Goal: Information Seeking & Learning: Learn about a topic

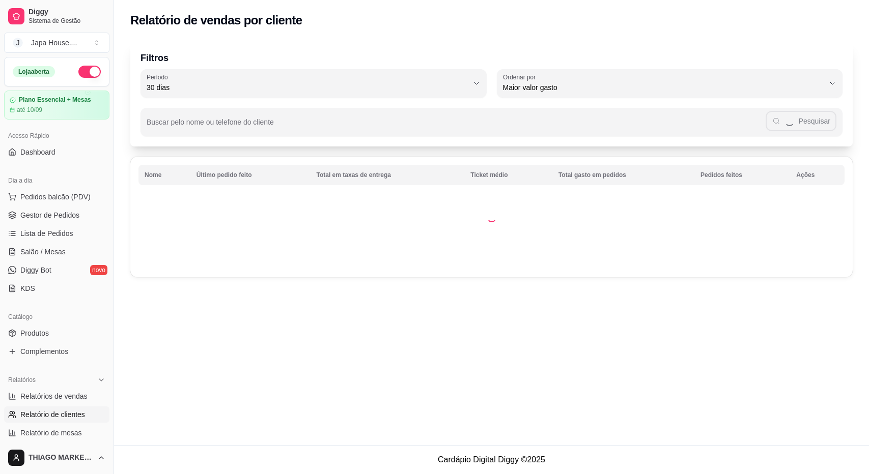
select select "30"
select select "HIGHEST_TOTAL_SPENT_WITH_ORDERS"
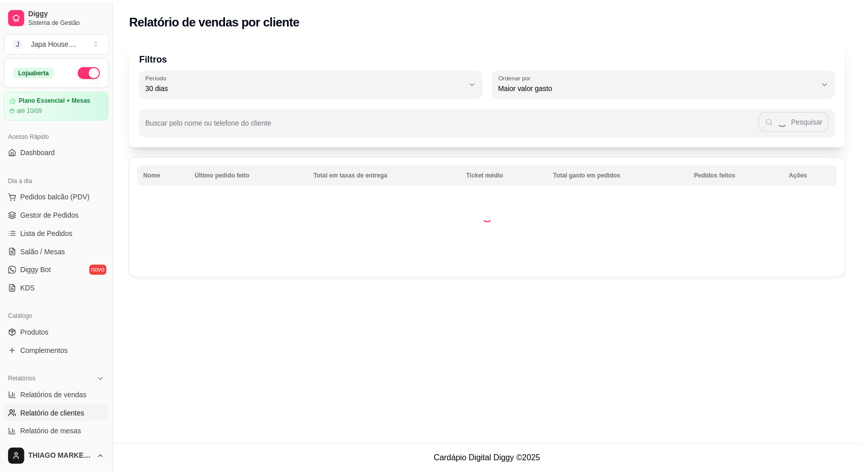
scroll to position [257, 0]
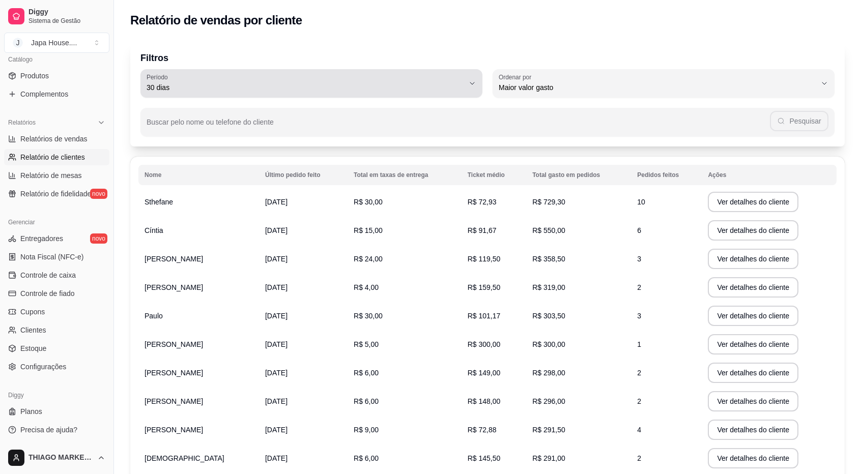
click at [407, 92] on span "30 dias" at bounding box center [306, 87] width 318 height 10
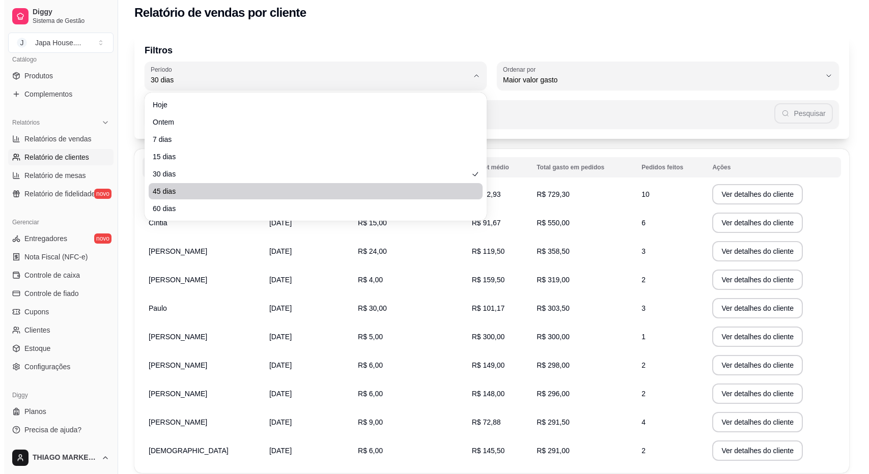
scroll to position [0, 0]
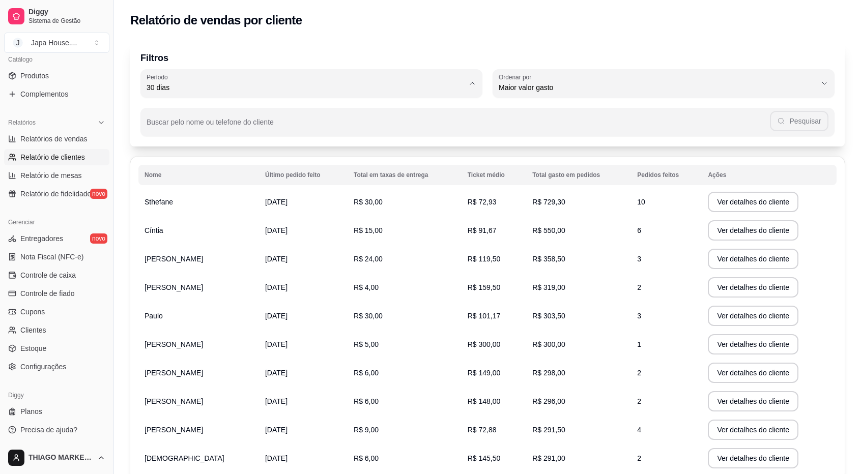
click at [511, 48] on div "Filtros 30 Período Hoje Ontem 7 dias 15 dias 30 dias 45 dias 60 dias Período 30…" at bounding box center [487, 94] width 714 height 106
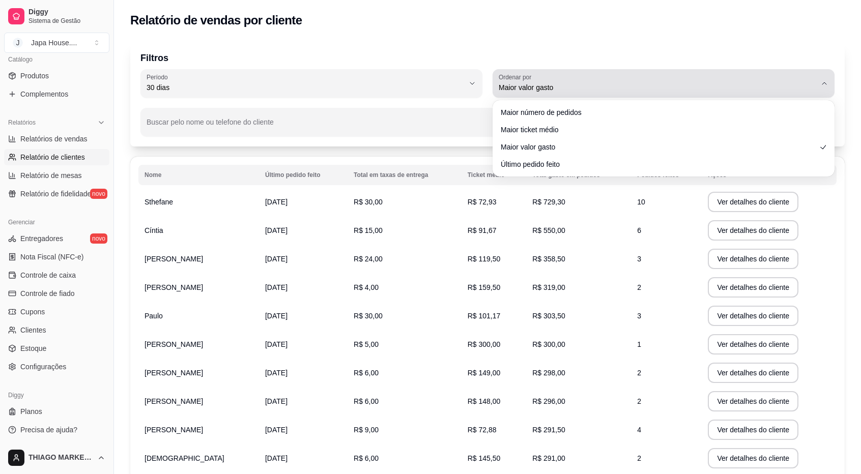
click at [546, 79] on div "Maior valor gasto" at bounding box center [658, 83] width 318 height 20
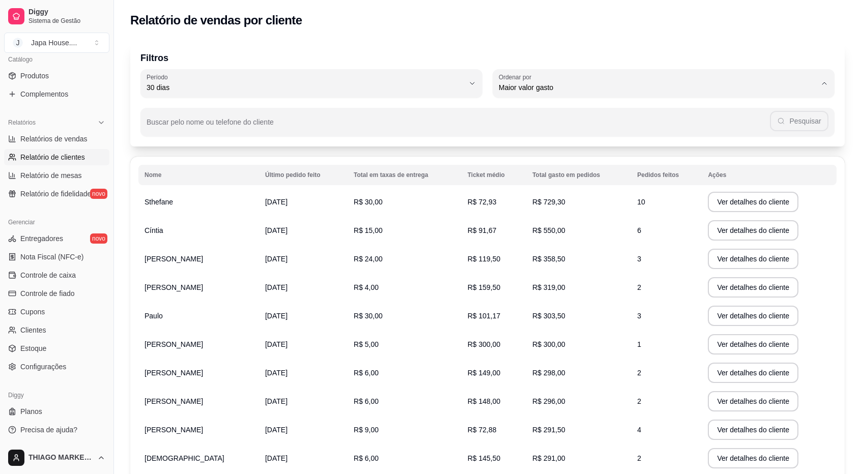
click at [555, 163] on span "Último pedido feito" at bounding box center [658, 162] width 303 height 10
type input "LAST_ORDER_MADE_AT"
select select "LAST_ORDER_MADE_AT"
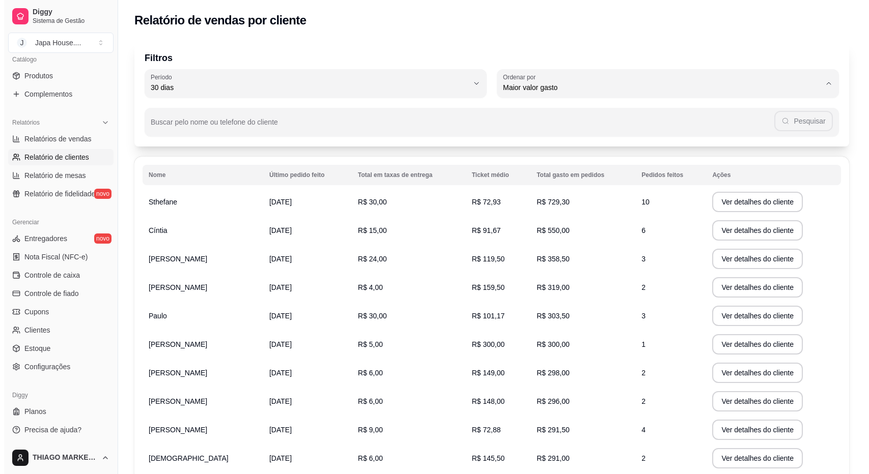
scroll to position [10, 0]
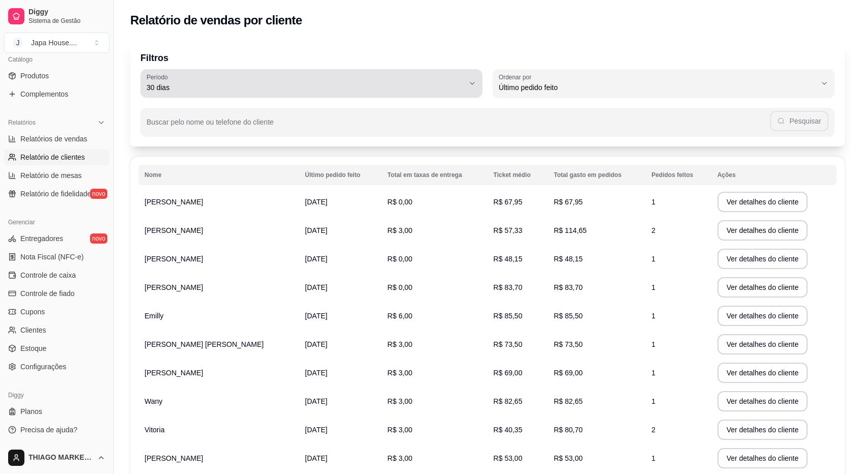
click at [361, 88] on span "30 dias" at bounding box center [306, 87] width 318 height 10
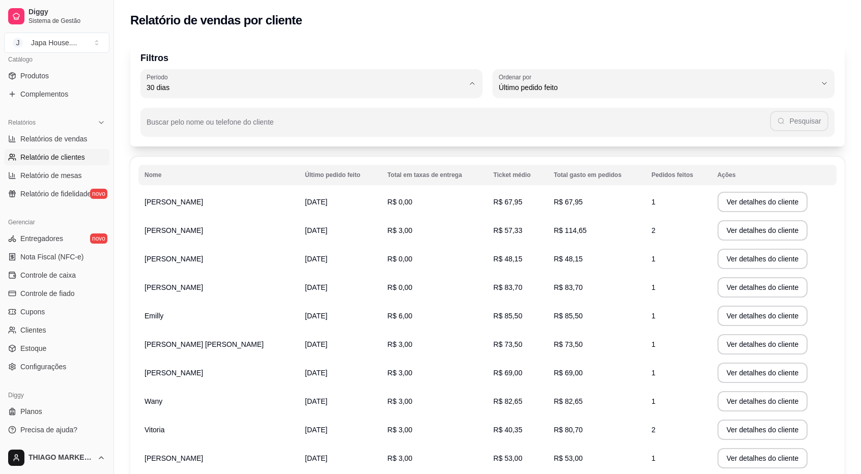
click at [168, 214] on span "60 dias" at bounding box center [306, 212] width 303 height 10
type input "60"
select select "60"
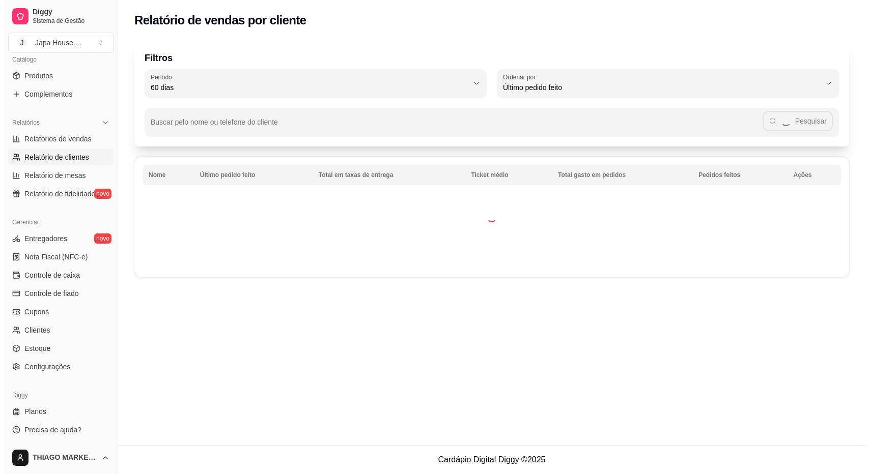
scroll to position [0, 0]
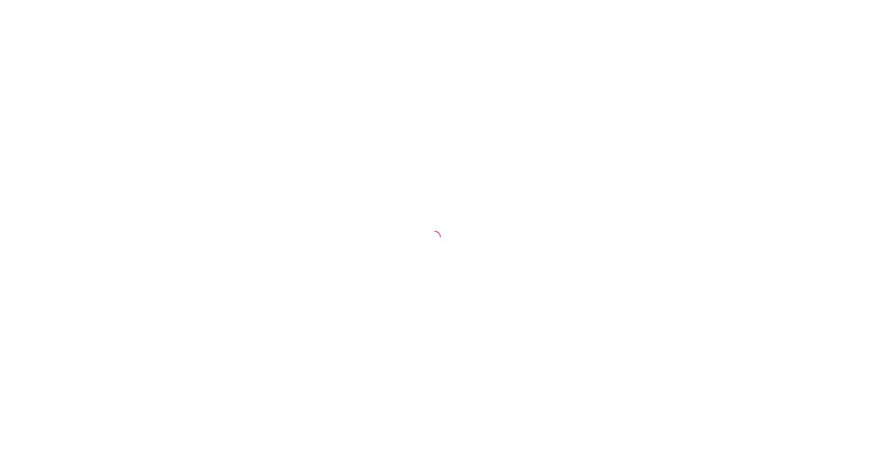
select select "30"
select select "HIGHEST_TOTAL_SPENT_WITH_ORDERS"
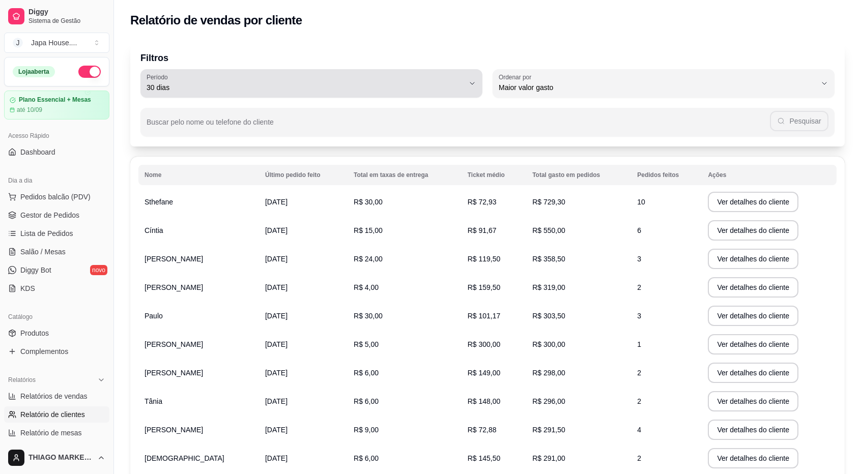
click at [460, 82] on span "30 dias" at bounding box center [306, 87] width 318 height 10
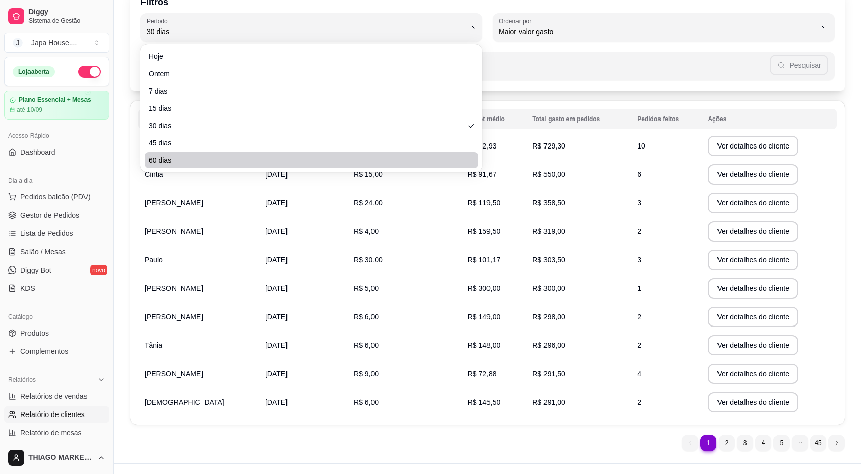
scroll to position [74, 0]
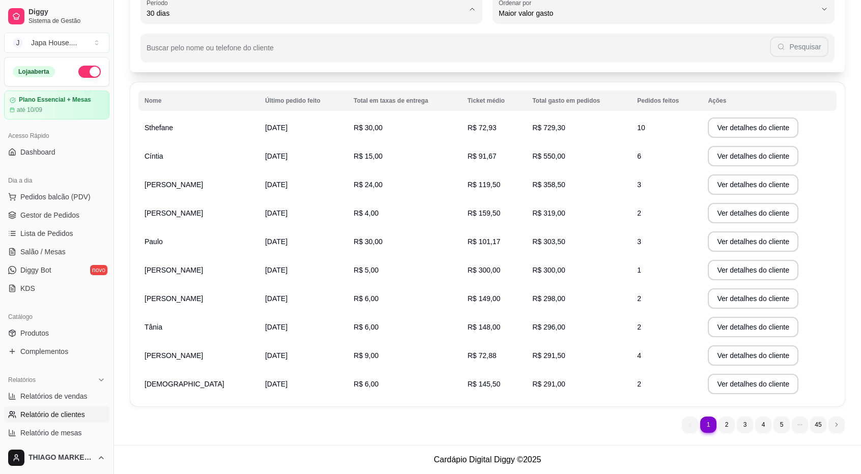
click at [175, 137] on span "60 dias" at bounding box center [306, 137] width 303 height 10
type input "60"
select select "60"
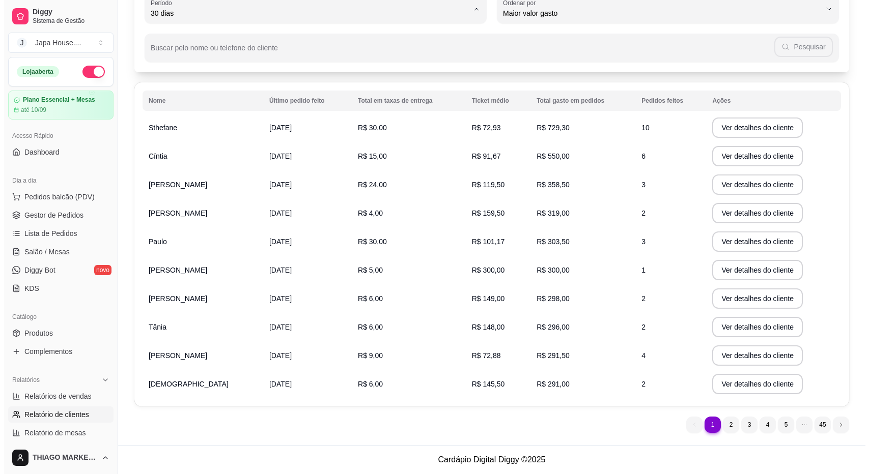
scroll to position [9, 0]
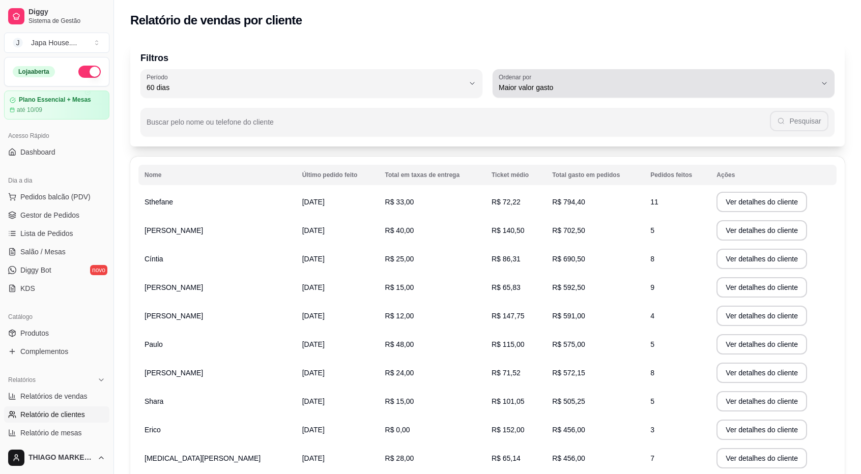
click at [546, 73] on div "Maior valor gasto" at bounding box center [658, 83] width 318 height 20
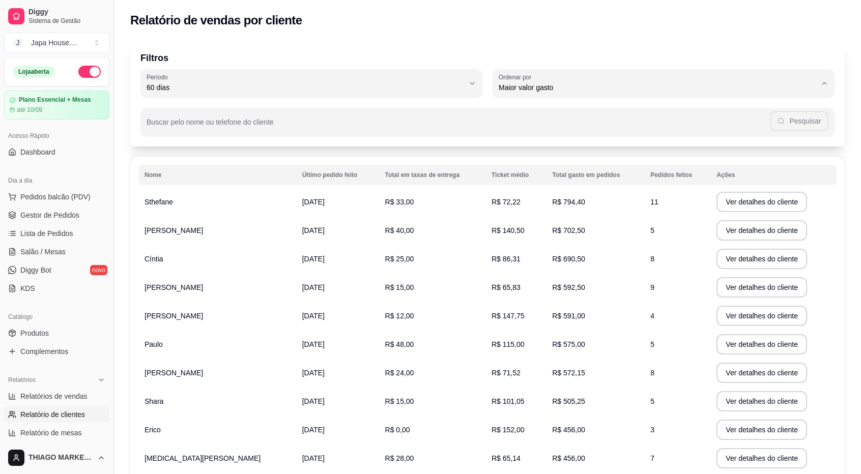
click at [543, 164] on span "Último pedido feito" at bounding box center [658, 162] width 303 height 10
type input "LAST_ORDER_MADE_AT"
select select "LAST_ORDER_MADE_AT"
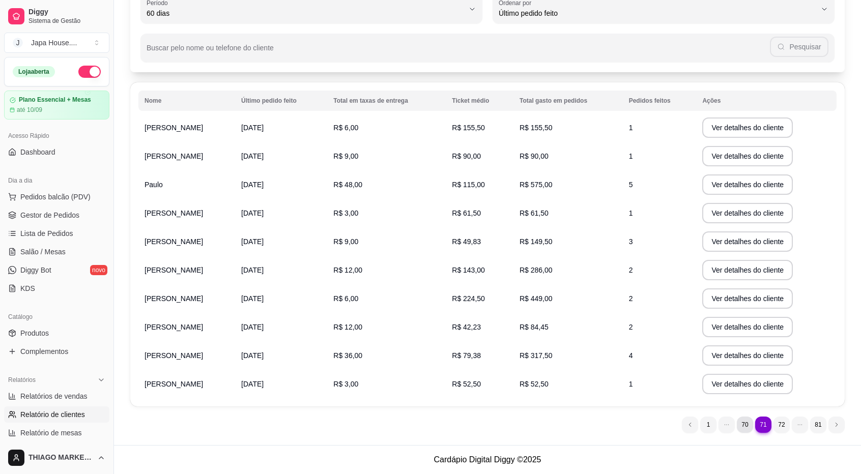
scroll to position [0, 0]
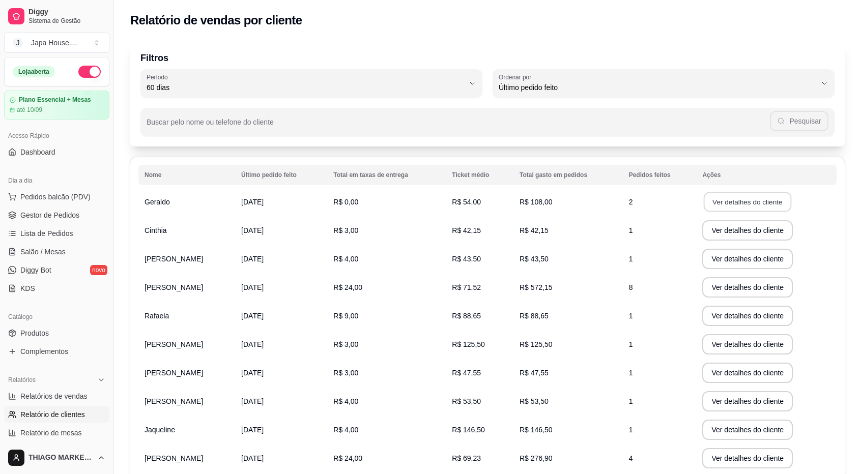
click at [764, 203] on button "Ver detalhes do cliente" at bounding box center [748, 202] width 88 height 20
click at [727, 226] on button "Ver detalhes do cliente" at bounding box center [747, 230] width 91 height 20
click at [736, 257] on button "Ver detalhes do cliente" at bounding box center [747, 259] width 91 height 20
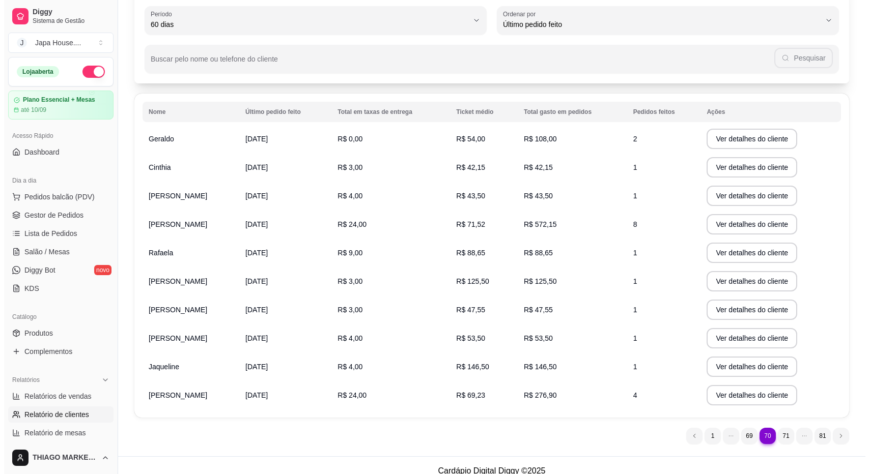
scroll to position [74, 0]
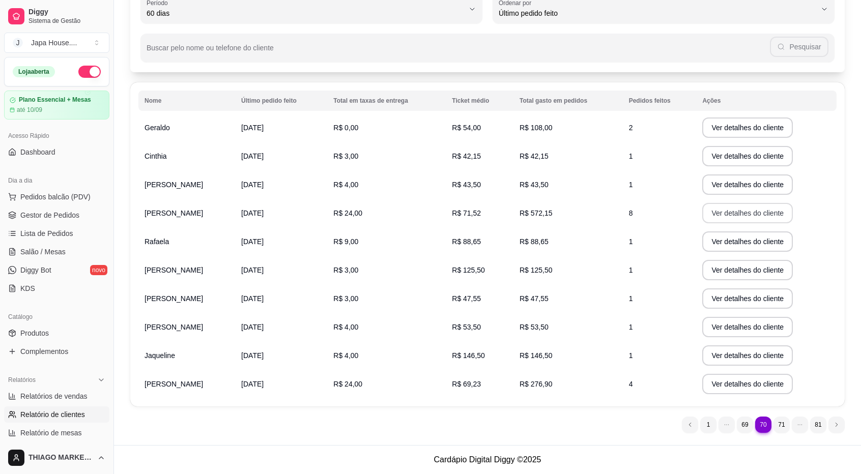
click at [744, 211] on button "Ver detalhes do cliente" at bounding box center [747, 213] width 91 height 20
click at [732, 237] on button "Ver detalhes do cliente" at bounding box center [747, 242] width 91 height 20
click at [726, 270] on button "Ver detalhes do cliente" at bounding box center [747, 270] width 91 height 20
click at [730, 298] on button "Ver detalhes do cliente" at bounding box center [747, 299] width 91 height 20
click at [741, 331] on button "Ver detalhes do cliente" at bounding box center [748, 328] width 88 height 20
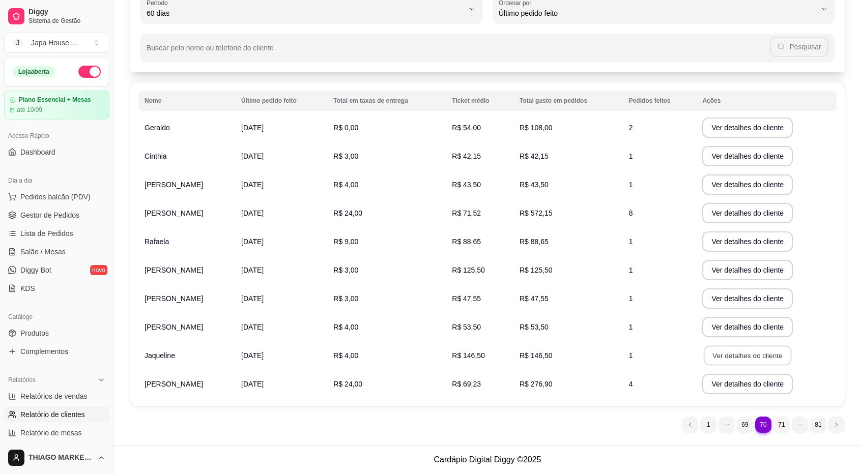
click at [748, 357] on button "Ver detalhes do cliente" at bounding box center [748, 356] width 88 height 20
click at [738, 379] on button "Ver detalhes do cliente" at bounding box center [747, 384] width 91 height 20
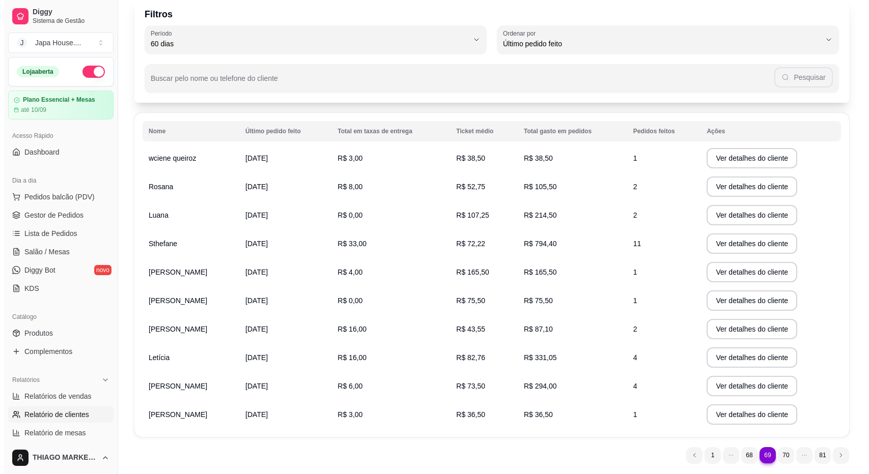
scroll to position [51, 0]
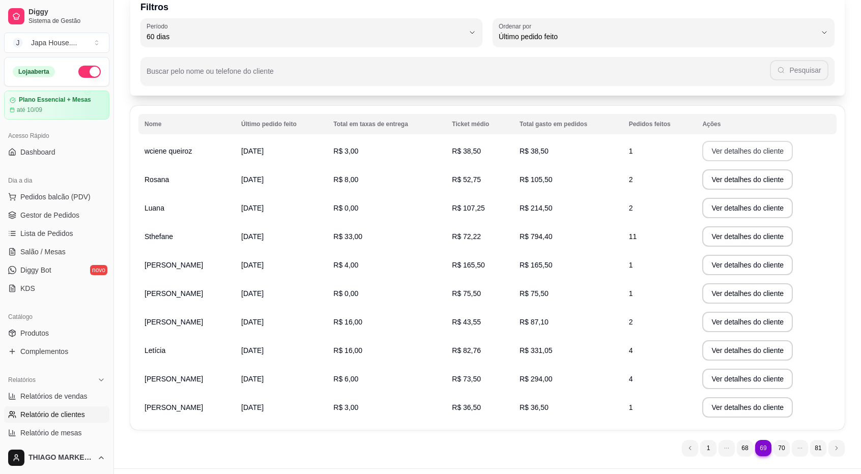
click at [725, 147] on button "Ver detalhes do cliente" at bounding box center [747, 151] width 91 height 20
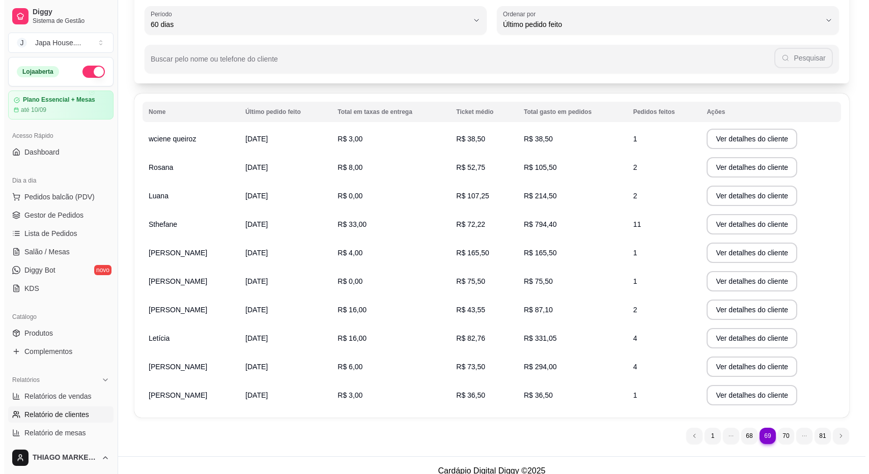
scroll to position [74, 0]
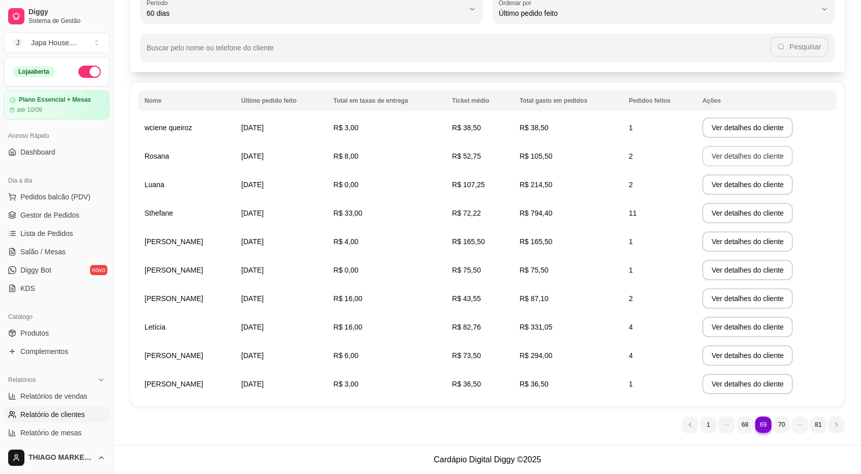
click at [727, 153] on button "Ver detalhes do cliente" at bounding box center [747, 156] width 91 height 20
click at [736, 191] on button "Ver detalhes do cliente" at bounding box center [748, 185] width 88 height 20
click at [720, 216] on button "Ver detalhes do cliente" at bounding box center [747, 213] width 91 height 20
click at [732, 246] on button "Ver detalhes do cliente" at bounding box center [748, 242] width 88 height 20
click at [733, 272] on button "Ver detalhes do cliente" at bounding box center [747, 270] width 91 height 20
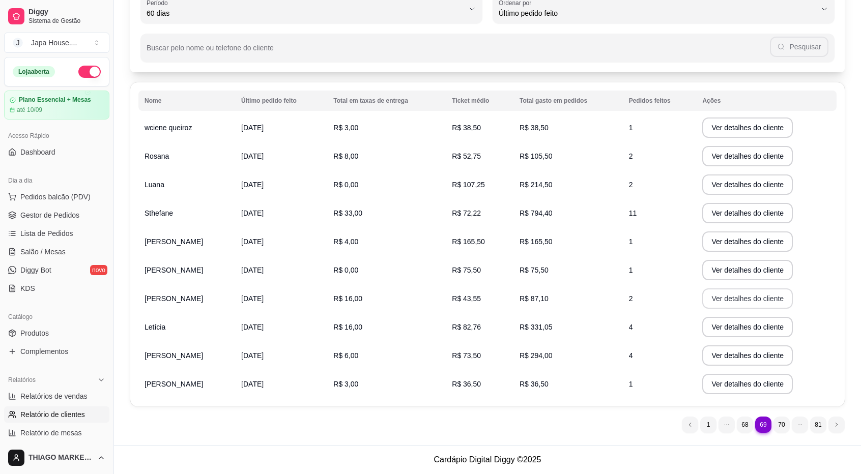
click at [755, 301] on button "Ver detalhes do cliente" at bounding box center [747, 299] width 91 height 20
click at [721, 332] on button "Ver detalhes do cliente" at bounding box center [747, 327] width 91 height 20
click at [725, 355] on button "Ver detalhes do cliente" at bounding box center [747, 356] width 91 height 20
click at [732, 382] on button "Ver detalhes do cliente" at bounding box center [747, 384] width 91 height 20
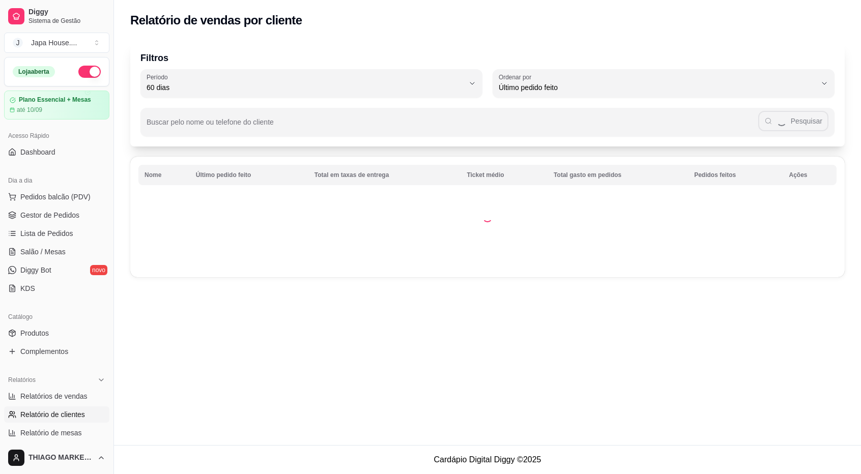
scroll to position [0, 0]
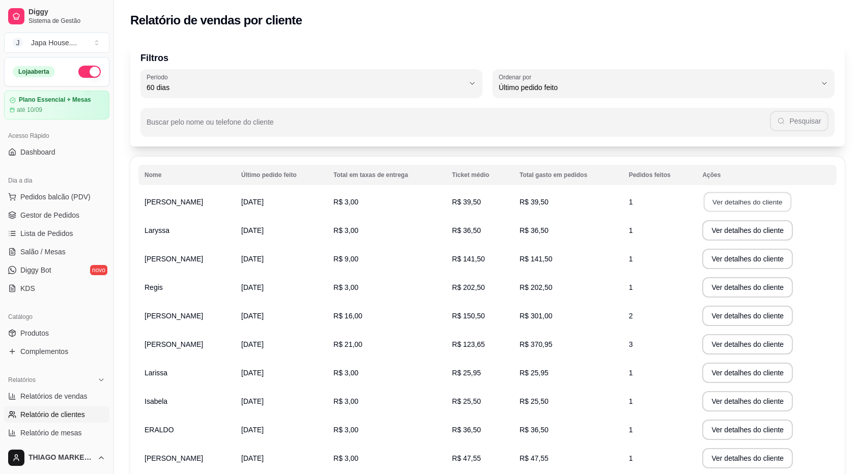
click at [733, 202] on button "Ver detalhes do cliente" at bounding box center [748, 202] width 88 height 20
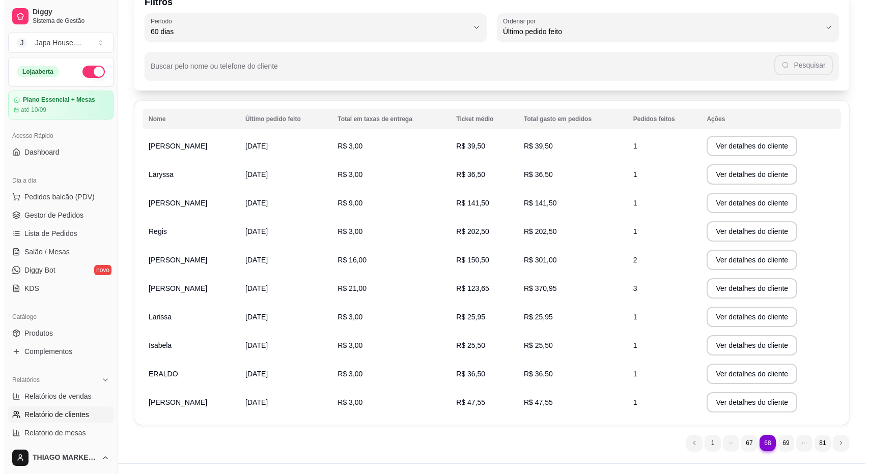
scroll to position [74, 0]
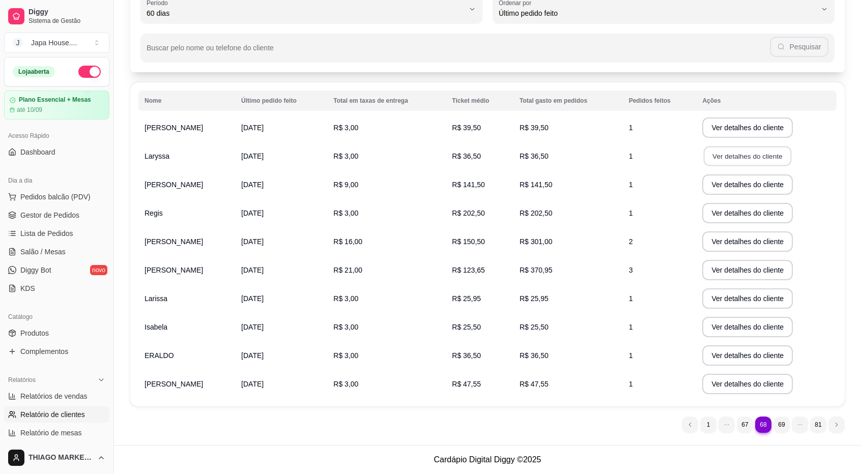
click at [722, 162] on button "Ver detalhes do cliente" at bounding box center [748, 157] width 88 height 20
click at [737, 188] on button "Ver detalhes do cliente" at bounding box center [747, 185] width 91 height 20
click at [720, 211] on button "Ver detalhes do cliente" at bounding box center [747, 213] width 91 height 20
click at [726, 242] on button "Ver detalhes do cliente" at bounding box center [747, 242] width 91 height 20
click at [736, 264] on button "Ver detalhes do cliente" at bounding box center [747, 270] width 91 height 20
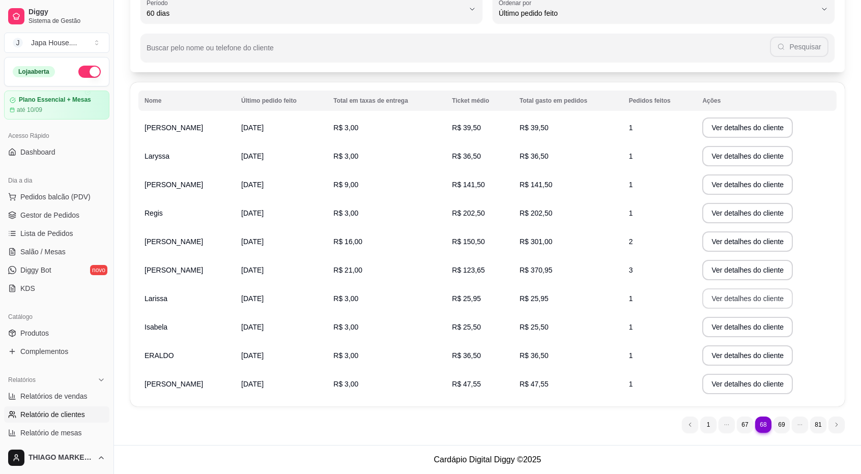
click at [730, 298] on button "Ver detalhes do cliente" at bounding box center [747, 299] width 91 height 20
click at [721, 326] on button "Ver detalhes do cliente" at bounding box center [748, 328] width 88 height 20
click at [727, 357] on button "Ver detalhes do cliente" at bounding box center [747, 356] width 91 height 20
click at [783, 383] on button "Ver detalhes do cliente" at bounding box center [747, 384] width 91 height 20
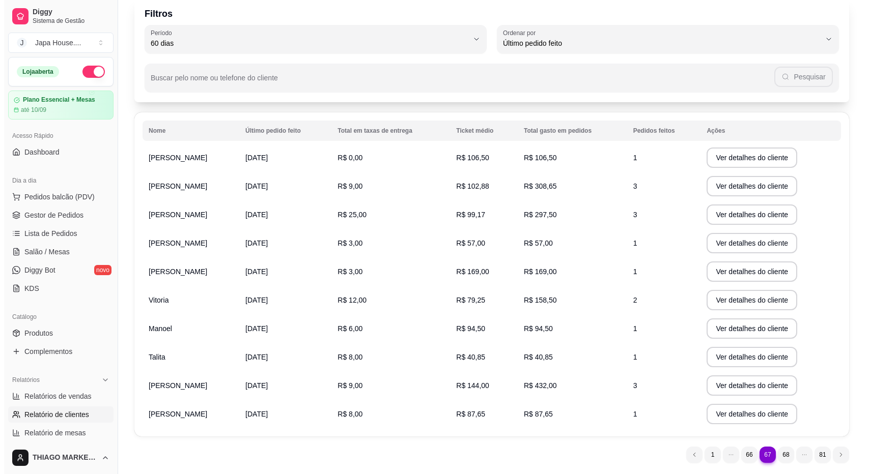
scroll to position [51, 0]
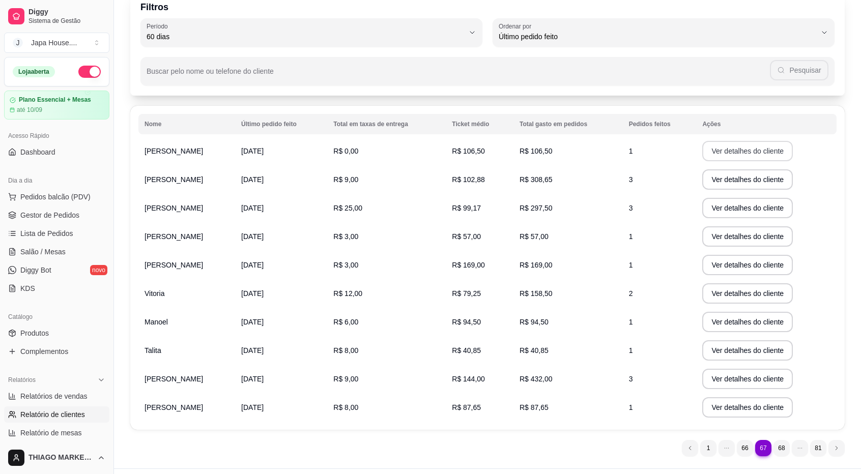
click at [760, 150] on button "Ver detalhes do cliente" at bounding box center [747, 151] width 91 height 20
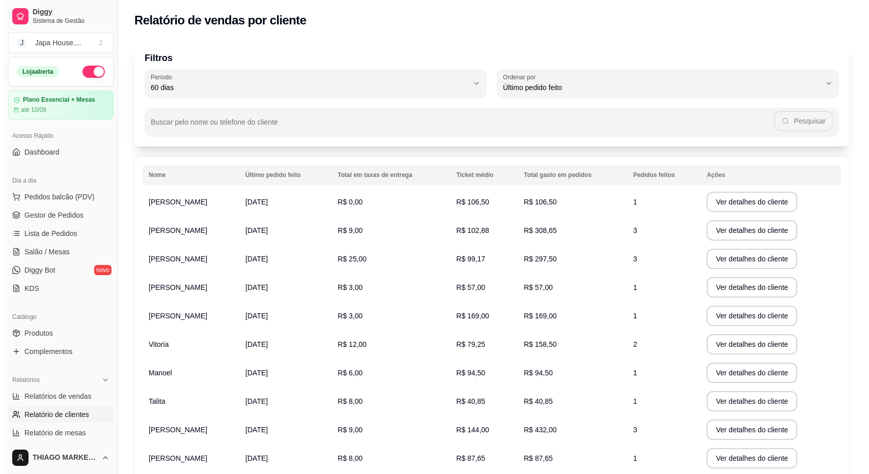
scroll to position [74, 0]
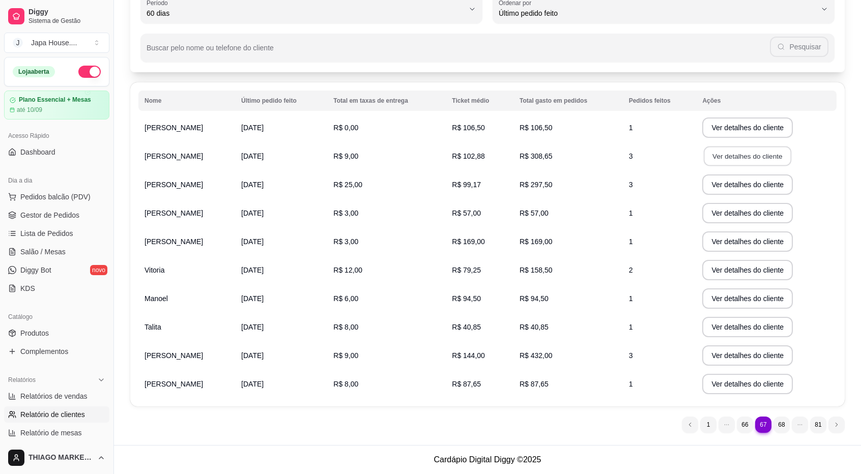
click at [732, 150] on button "Ver detalhes do cliente" at bounding box center [748, 157] width 88 height 20
click at [736, 183] on button "Ver detalhes do cliente" at bounding box center [748, 185] width 88 height 20
click at [747, 184] on button "Ver detalhes do cliente" at bounding box center [748, 185] width 88 height 20
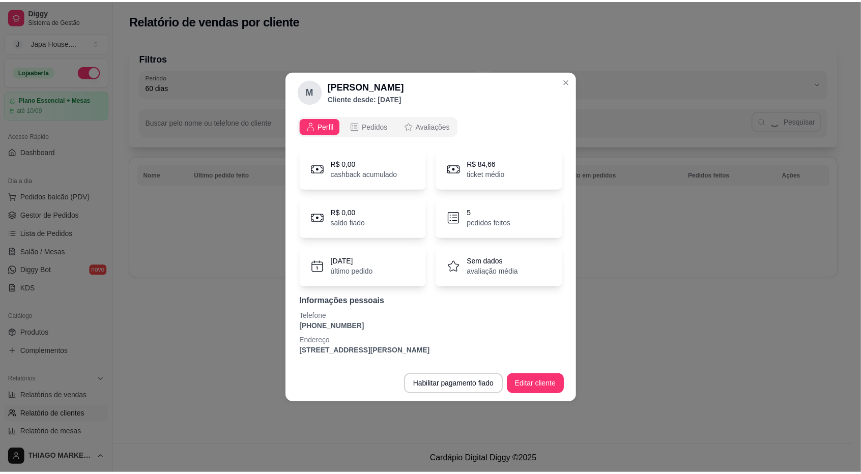
scroll to position [0, 0]
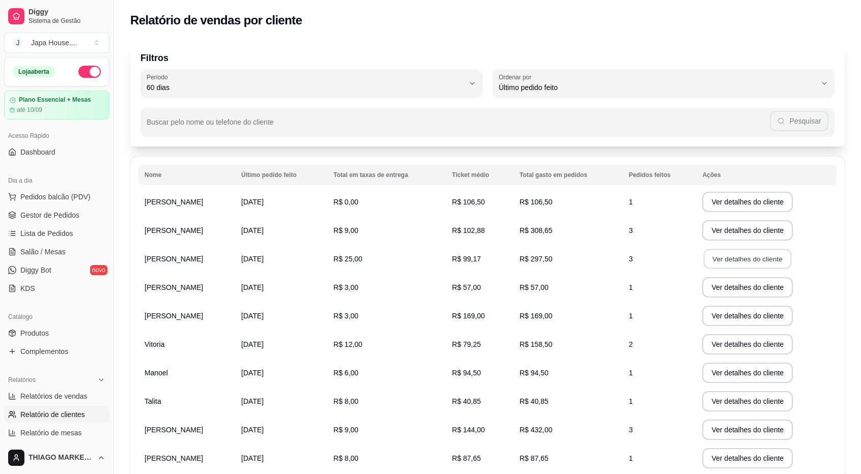
click at [774, 257] on button "Ver detalhes do cliente" at bounding box center [748, 259] width 88 height 20
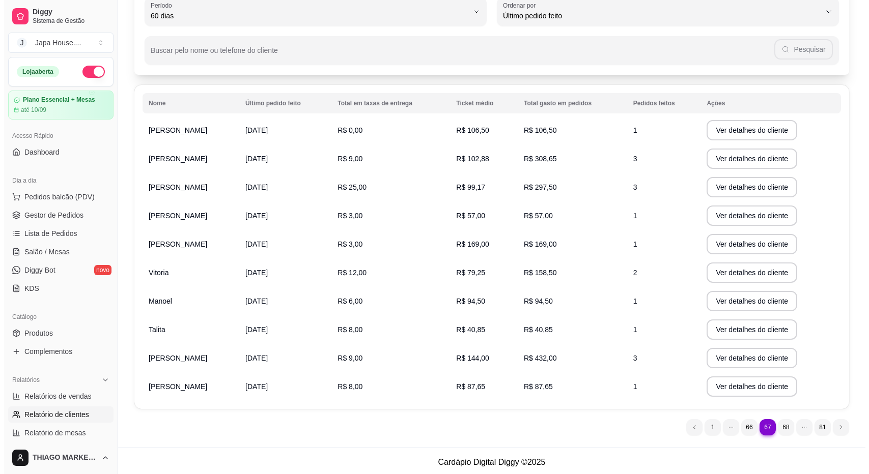
scroll to position [74, 0]
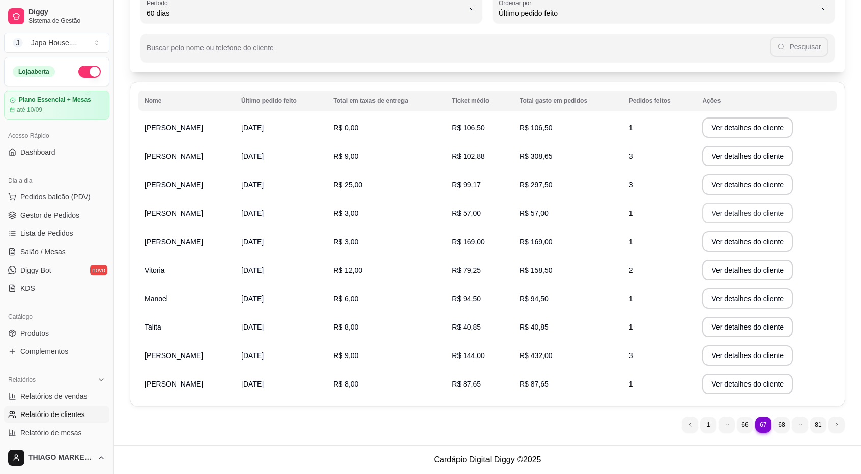
click at [742, 218] on button "Ver detalhes do cliente" at bounding box center [747, 213] width 91 height 20
click at [749, 244] on button "Ver detalhes do cliente" at bounding box center [747, 242] width 91 height 20
click at [751, 275] on button "Ver detalhes do cliente" at bounding box center [747, 270] width 91 height 20
click at [737, 294] on button "Ver detalhes do cliente" at bounding box center [748, 299] width 88 height 20
click at [738, 325] on button "Ver detalhes do cliente" at bounding box center [747, 327] width 91 height 20
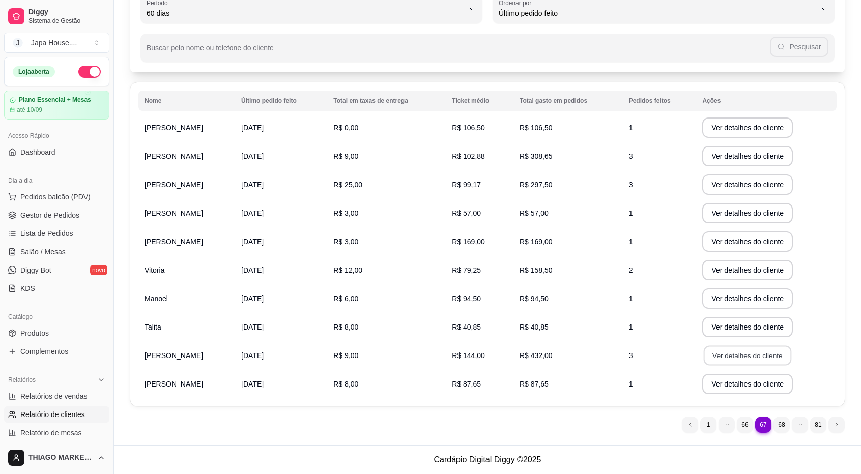
click at [740, 356] on button "Ver detalhes do cliente" at bounding box center [748, 356] width 88 height 20
click at [730, 383] on button "Ver detalhes do cliente" at bounding box center [747, 384] width 91 height 20
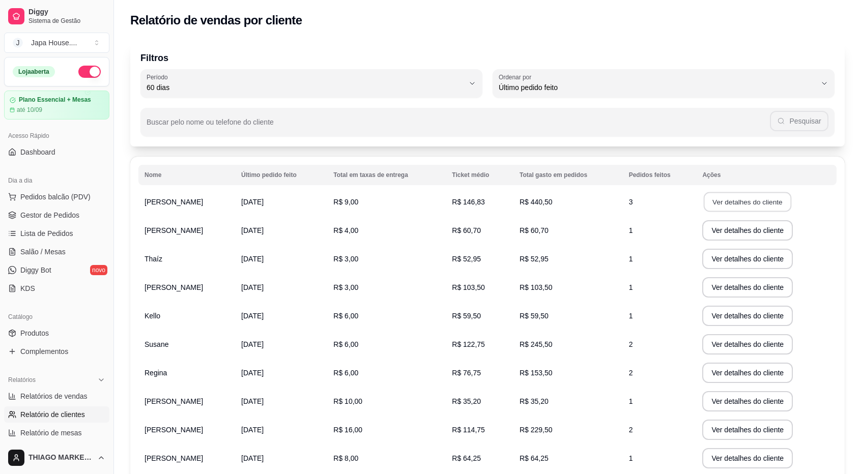
click at [775, 202] on button "Ver detalhes do cliente" at bounding box center [748, 202] width 88 height 20
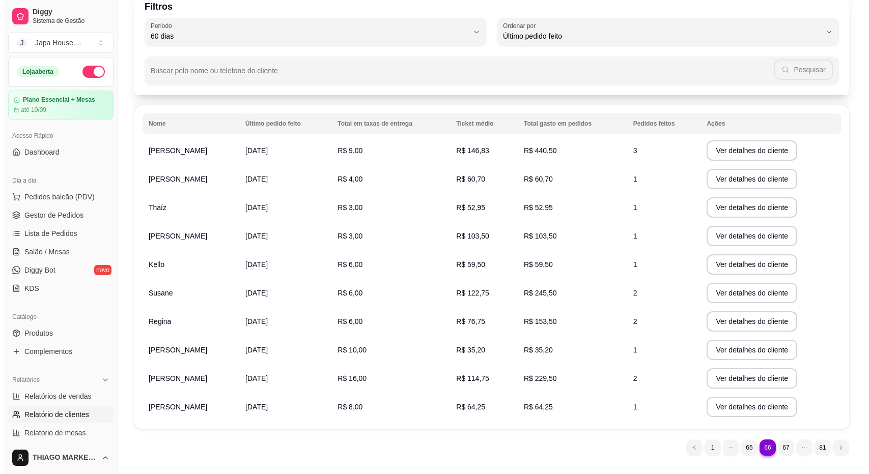
scroll to position [74, 0]
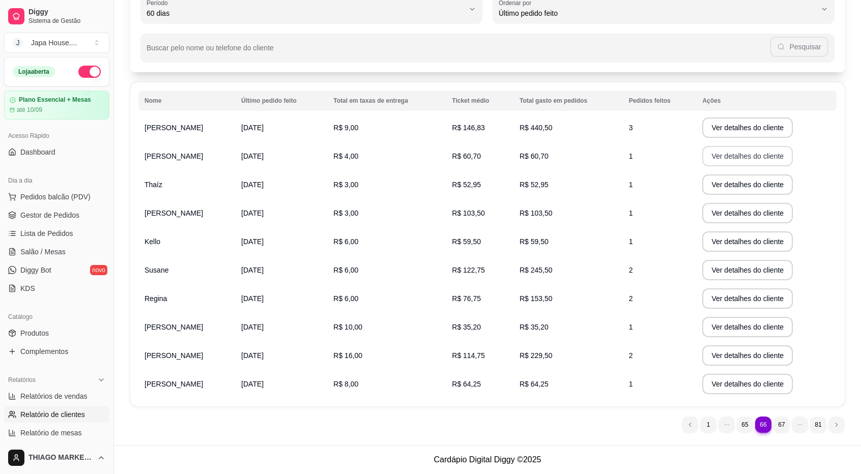
click at [743, 161] on button "Ver detalhes do cliente" at bounding box center [747, 156] width 91 height 20
click at [735, 186] on button "Ver detalhes do cliente" at bounding box center [748, 185] width 88 height 20
click at [726, 216] on button "Ver detalhes do cliente" at bounding box center [747, 213] width 91 height 20
click at [731, 244] on button "Ver detalhes do cliente" at bounding box center [748, 242] width 88 height 20
click at [742, 266] on button "Ver detalhes do cliente" at bounding box center [747, 270] width 91 height 20
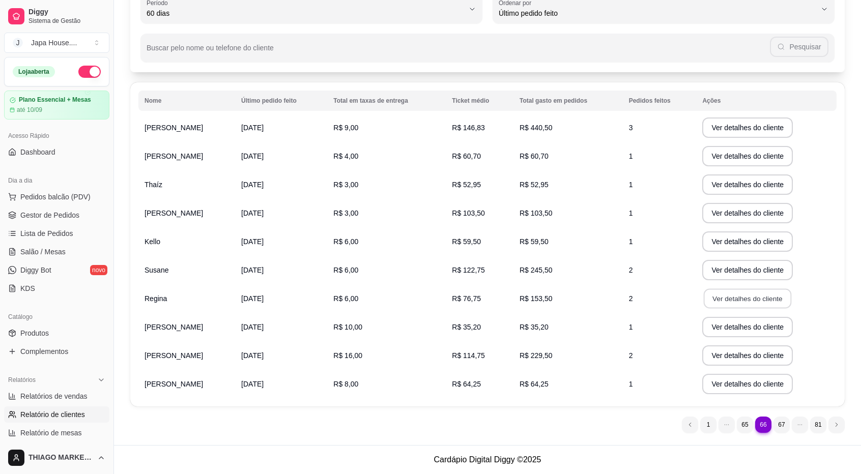
click at [735, 299] on button "Ver detalhes do cliente" at bounding box center [748, 299] width 88 height 20
click at [728, 330] on button "Ver detalhes do cliente" at bounding box center [748, 328] width 88 height 20
click at [742, 356] on button "Ver detalhes do cliente" at bounding box center [747, 356] width 91 height 20
click at [789, 384] on button "Ver detalhes do cliente" at bounding box center [747, 384] width 91 height 20
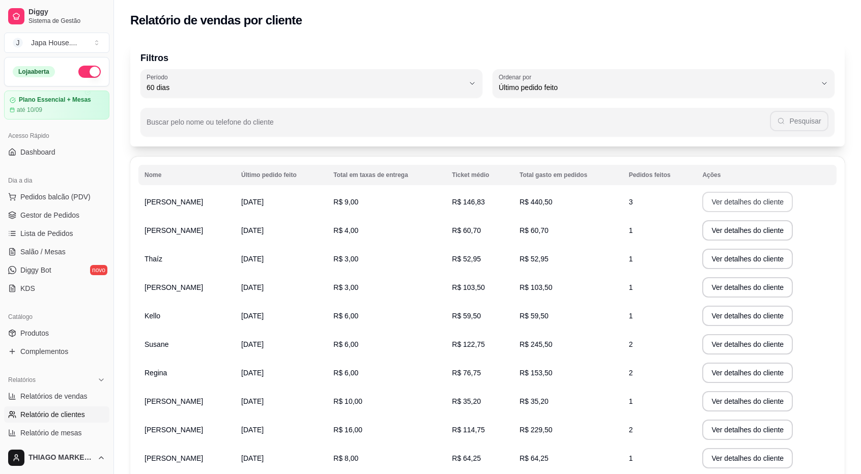
click at [734, 206] on button "Ver detalhes do cliente" at bounding box center [747, 202] width 91 height 20
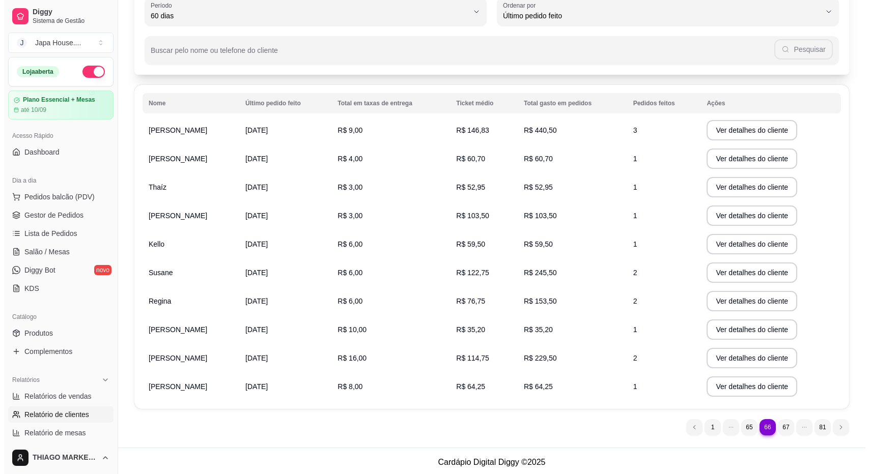
scroll to position [74, 0]
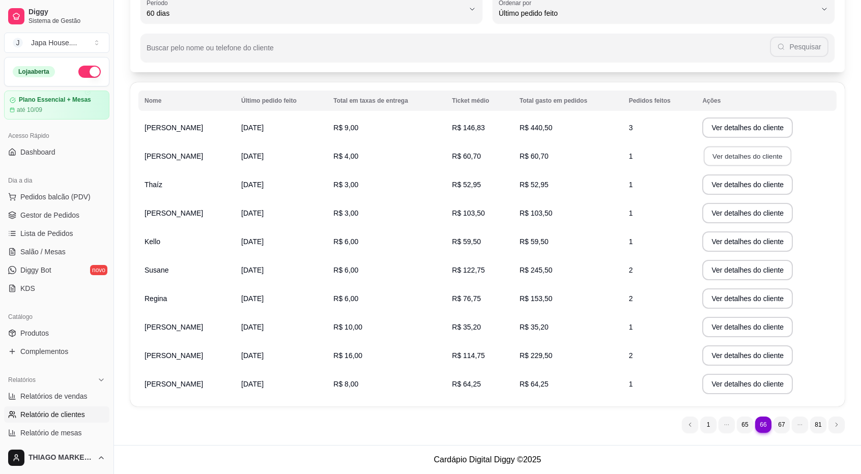
click at [728, 162] on button "Ver detalhes do cliente" at bounding box center [748, 157] width 88 height 20
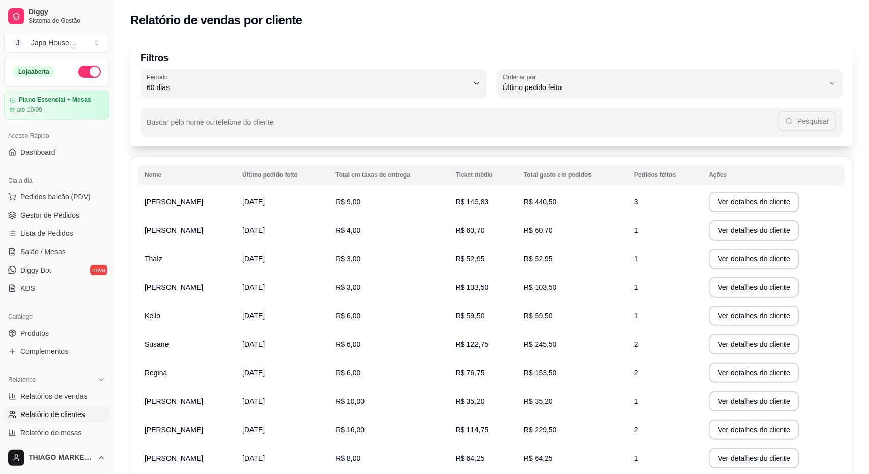
click at [573, 27] on div "Relatório de vendas por cliente" at bounding box center [491, 20] width 722 height 16
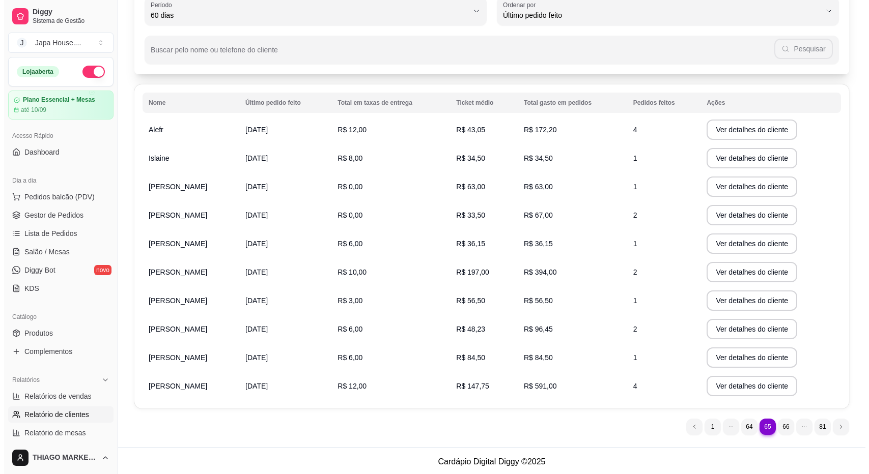
scroll to position [74, 0]
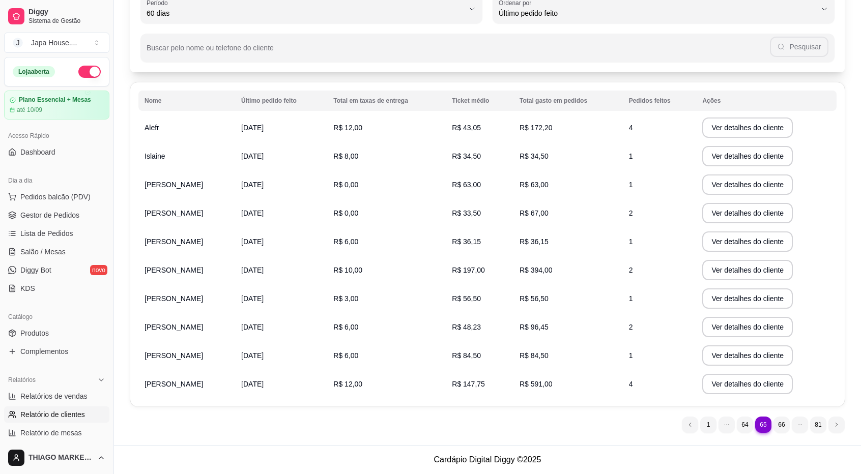
click at [747, 125] on button "Ver detalhes do cliente" at bounding box center [747, 128] width 91 height 20
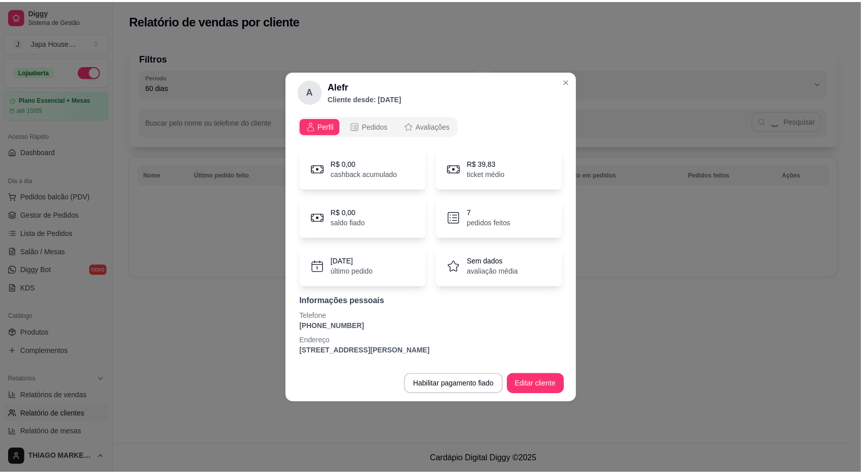
scroll to position [0, 0]
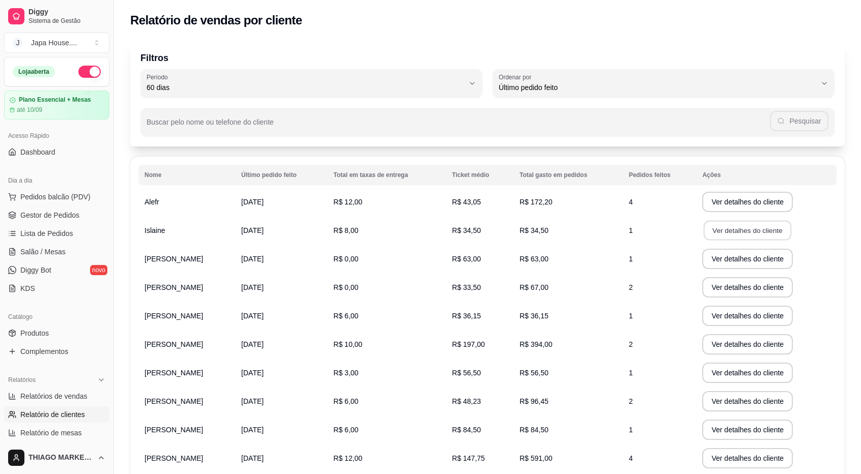
click at [764, 229] on button "Ver detalhes do cliente" at bounding box center [748, 231] width 88 height 20
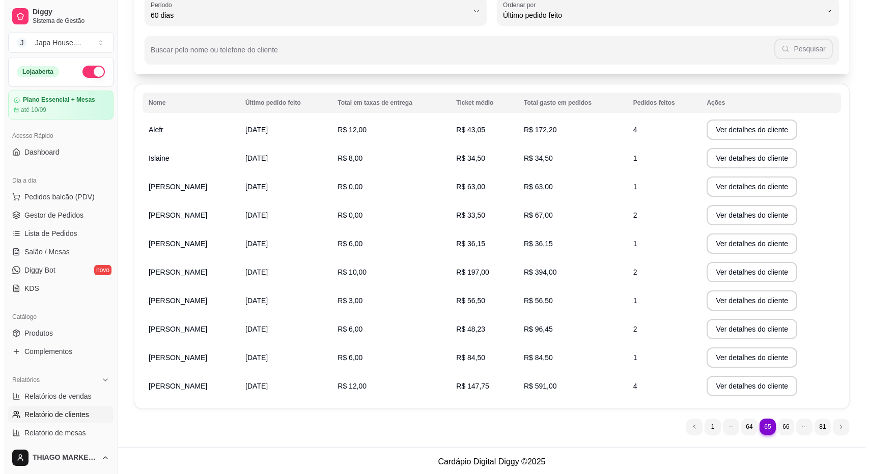
scroll to position [74, 0]
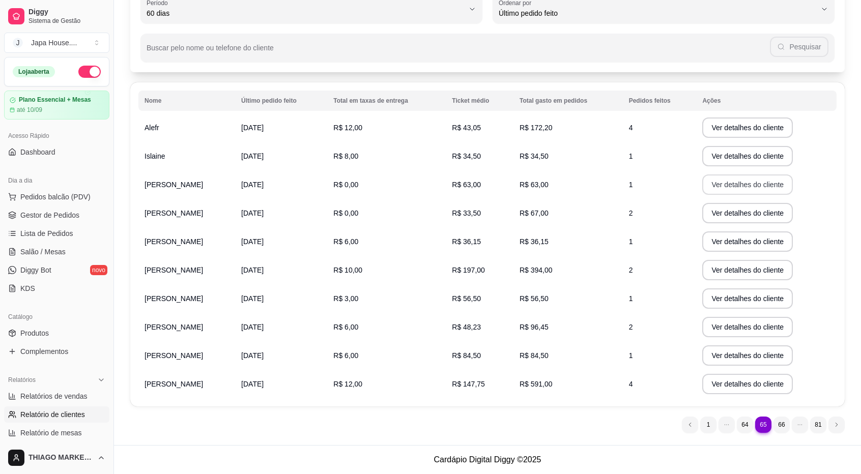
click at [721, 188] on button "Ver detalhes do cliente" at bounding box center [747, 185] width 91 height 20
click at [752, 212] on button "Ver detalhes do cliente" at bounding box center [748, 214] width 88 height 20
click at [744, 247] on button "Ver detalhes do cliente" at bounding box center [747, 242] width 91 height 20
click at [752, 266] on button "Ver detalhes do cliente" at bounding box center [748, 271] width 88 height 20
click at [726, 299] on button "Ver detalhes do cliente" at bounding box center [747, 299] width 91 height 20
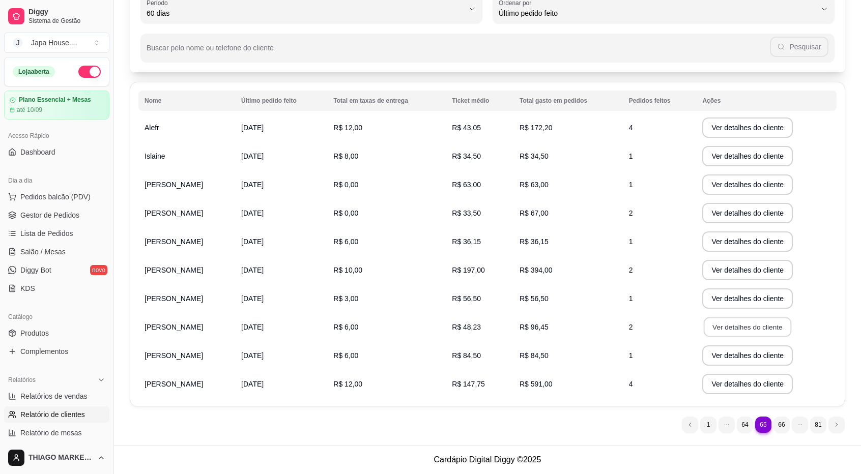
click at [764, 327] on button "Ver detalhes do cliente" at bounding box center [748, 328] width 88 height 20
click at [751, 356] on button "Ver detalhes do cliente" at bounding box center [748, 356] width 88 height 20
click at [757, 376] on button "Ver detalhes do cliente" at bounding box center [747, 384] width 91 height 20
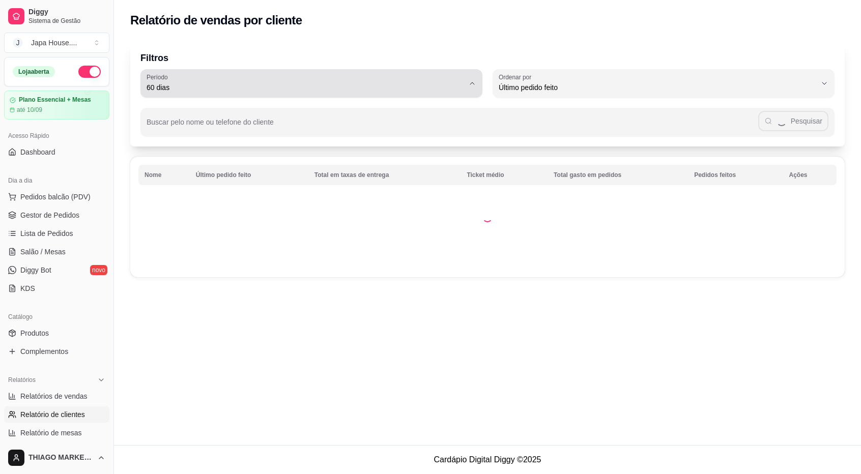
click at [471, 85] on button "Período 60 dias" at bounding box center [311, 83] width 342 height 28
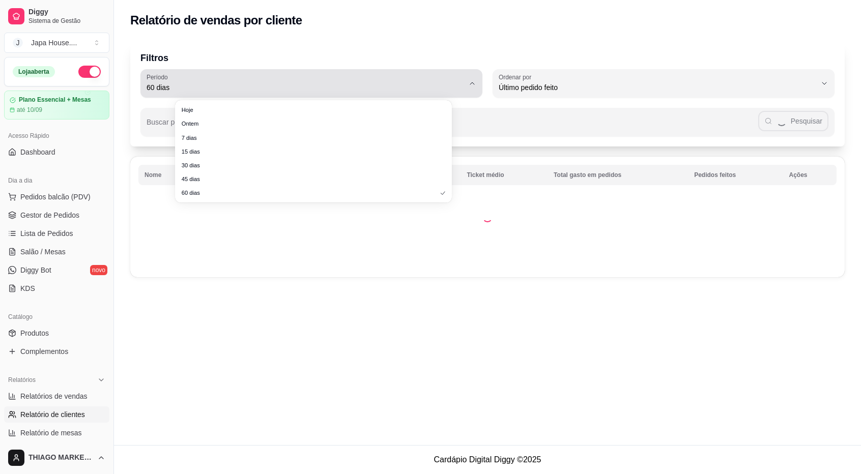
scroll to position [0, 0]
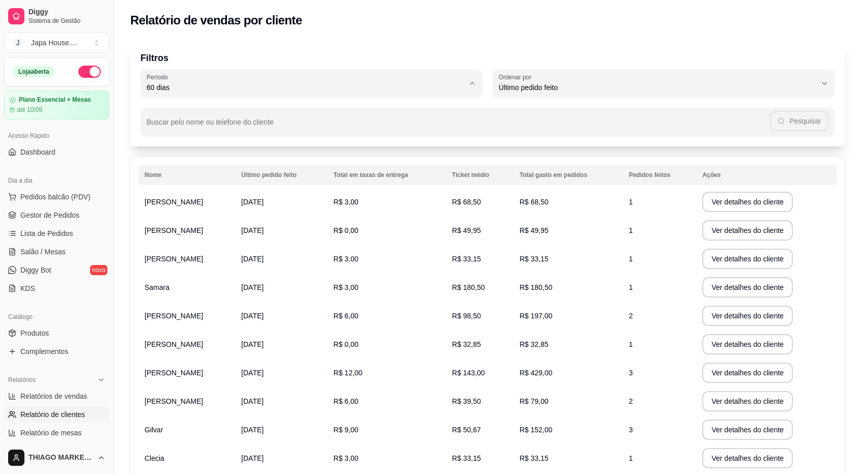
click at [853, 177] on div "Filtros 60 Período Hoje Ontem 7 dias 15 dias 30 dias 45 dias 60 dias Período 60…" at bounding box center [487, 277] width 747 height 485
click at [731, 206] on button "Ver detalhes do cliente" at bounding box center [747, 202] width 91 height 20
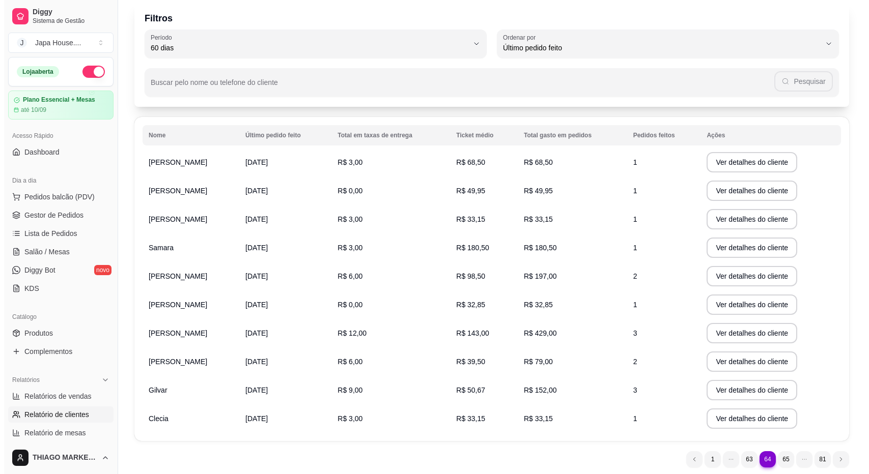
scroll to position [51, 0]
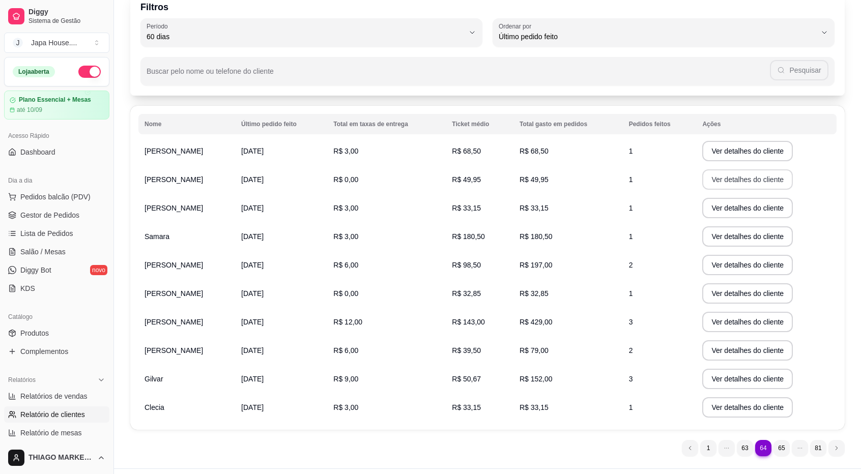
click at [747, 178] on button "Ver detalhes do cliente" at bounding box center [747, 179] width 91 height 20
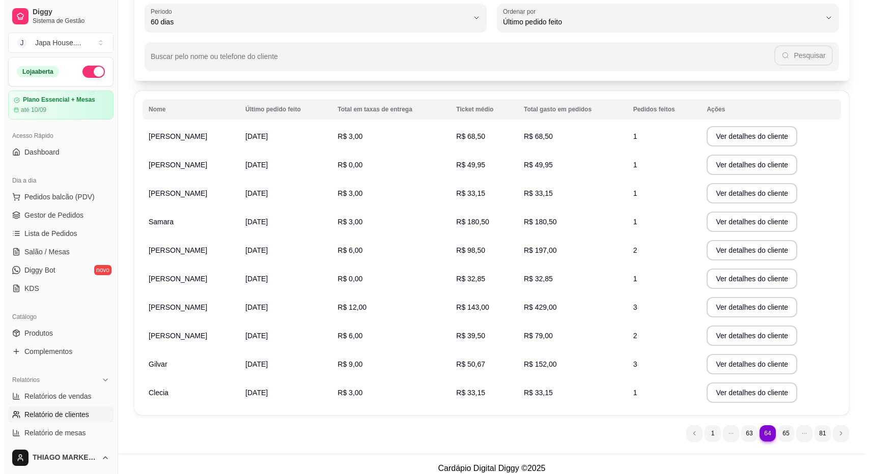
scroll to position [74, 0]
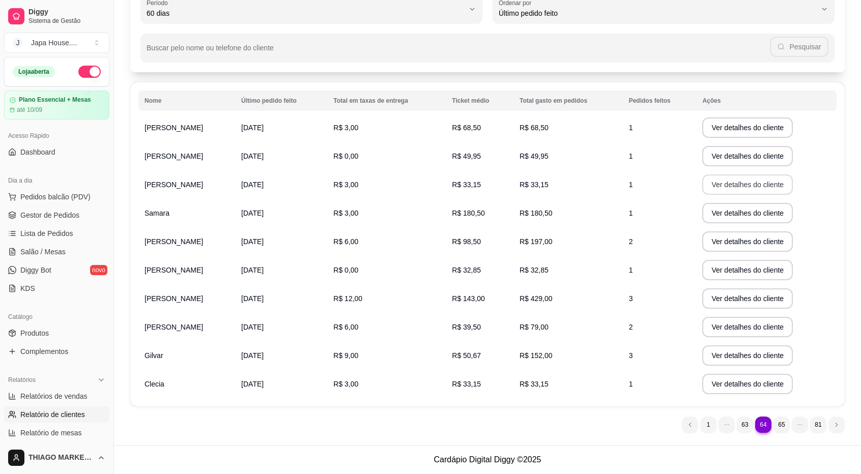
click at [732, 182] on button "Ver detalhes do cliente" at bounding box center [747, 185] width 91 height 20
click at [749, 211] on button "Ver detalhes do cliente" at bounding box center [748, 214] width 88 height 20
click at [738, 247] on button "Ver detalhes do cliente" at bounding box center [747, 242] width 91 height 20
click at [762, 270] on button "Ver detalhes do cliente" at bounding box center [748, 271] width 88 height 20
click at [744, 302] on button "Ver detalhes do cliente" at bounding box center [748, 299] width 88 height 20
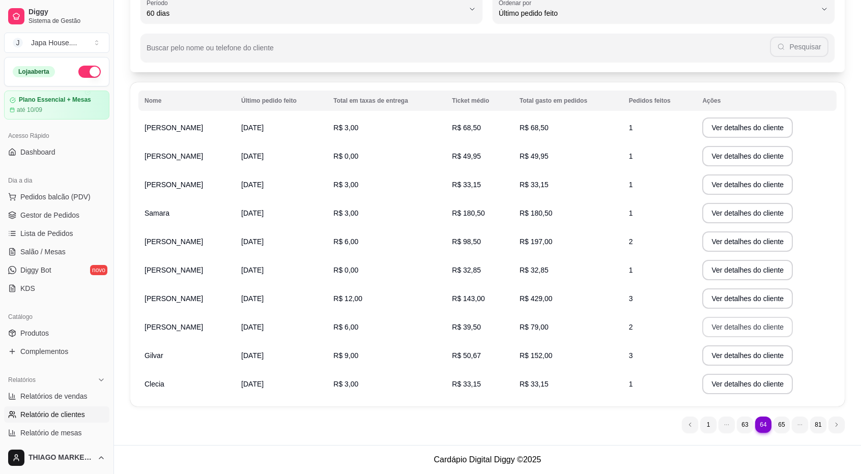
click at [743, 331] on button "Ver detalhes do cliente" at bounding box center [747, 327] width 91 height 20
click at [736, 362] on button "Ver detalhes do cliente" at bounding box center [748, 356] width 88 height 20
click at [744, 379] on button "Ver detalhes do cliente" at bounding box center [747, 384] width 91 height 20
